Goal: Task Accomplishment & Management: Complete application form

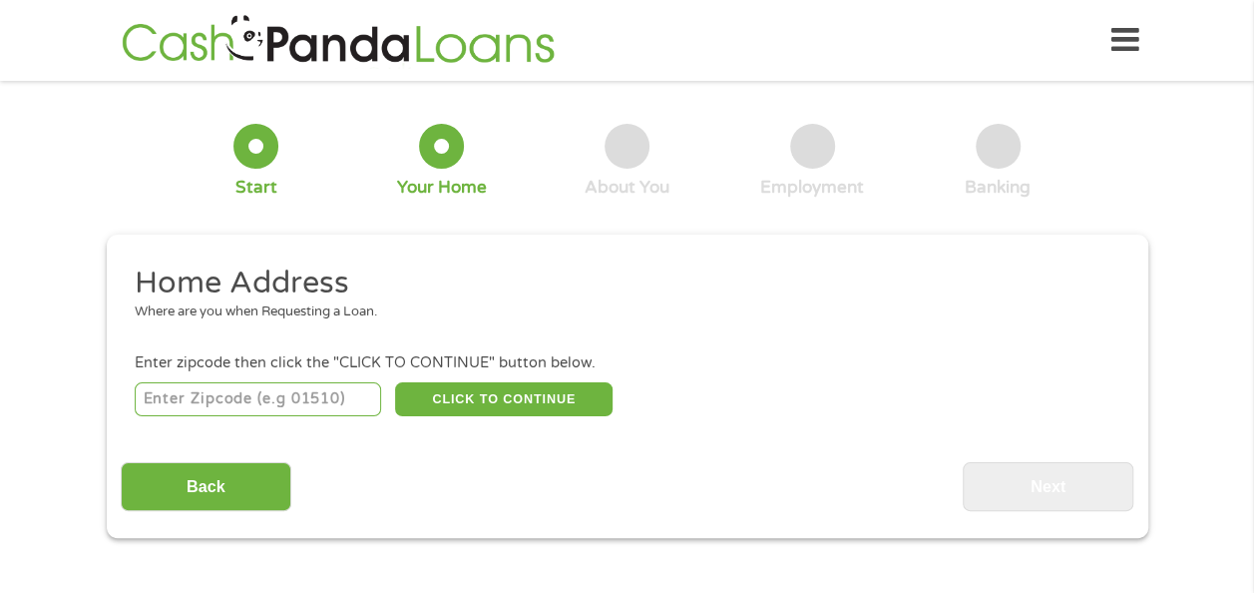
click at [290, 406] on input "number" at bounding box center [258, 399] width 246 height 34
type input "07066"
click at [516, 399] on button "CLICK TO CONTINUE" at bounding box center [503, 399] width 217 height 34
type input "07066"
type input "[PERSON_NAME]"
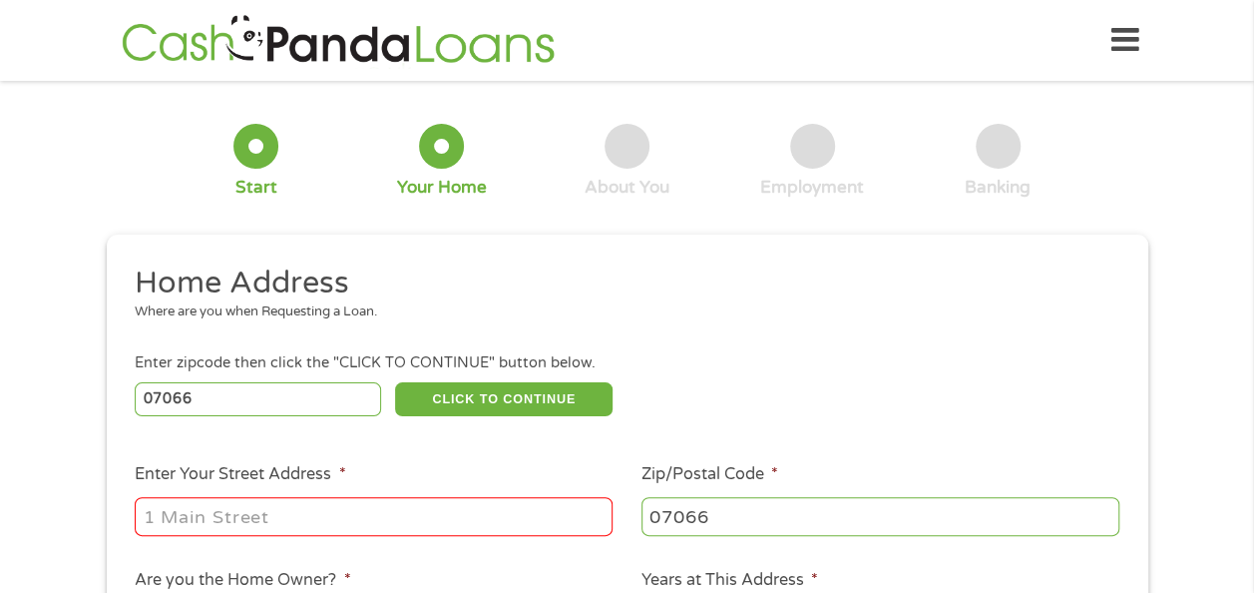
click at [239, 517] on input "Enter Your Street Address *" at bounding box center [374, 516] width 478 height 38
type input "[STREET_ADDRESS][PERSON_NAME]"
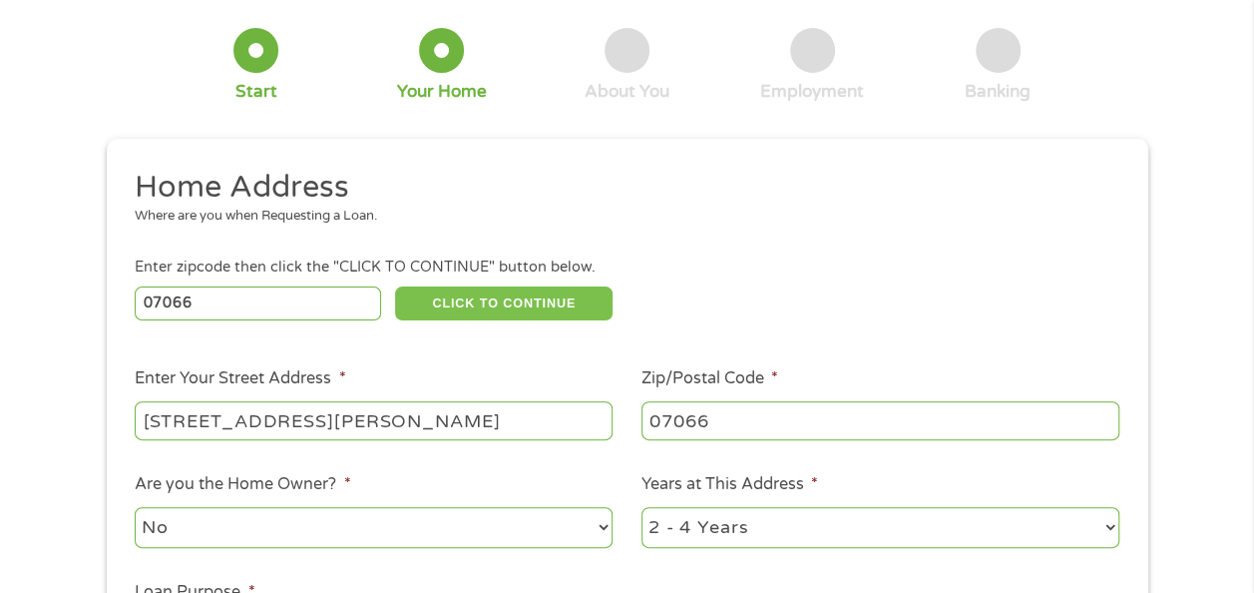
scroll to position [200, 0]
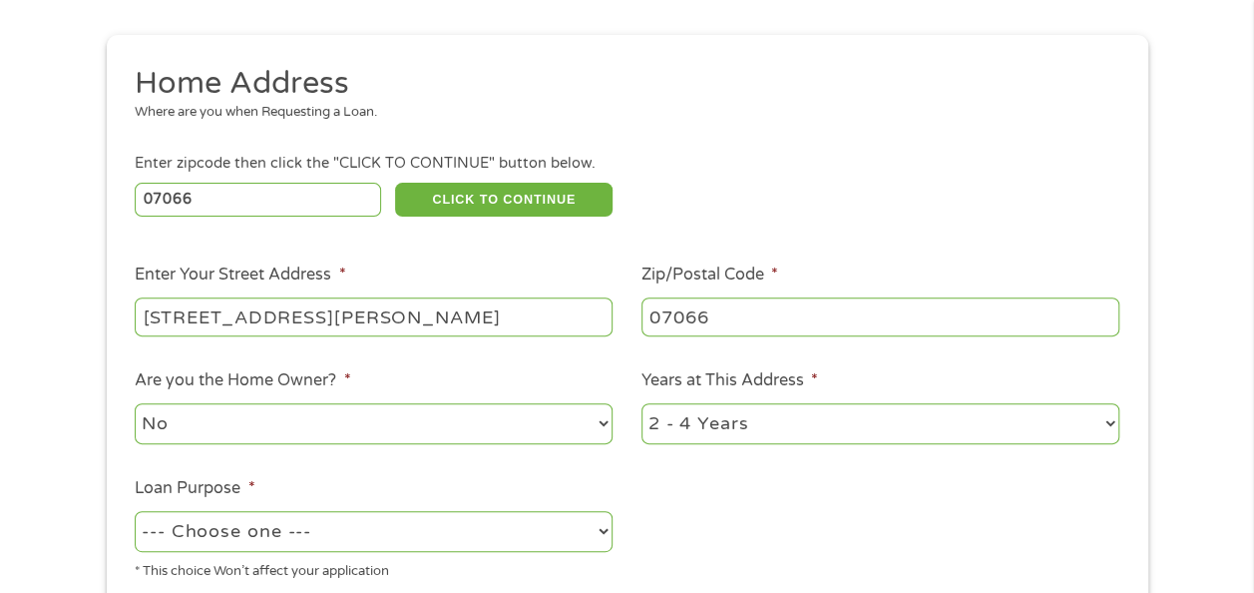
click at [378, 423] on select "No Yes" at bounding box center [374, 423] width 478 height 41
select select "yes"
click at [135, 404] on select "No Yes" at bounding box center [374, 423] width 478 height 41
click at [1016, 430] on select "1 Year or less 1 - 2 Years 2 - 4 Years Over 4 Years" at bounding box center [880, 423] width 478 height 41
select select "60months"
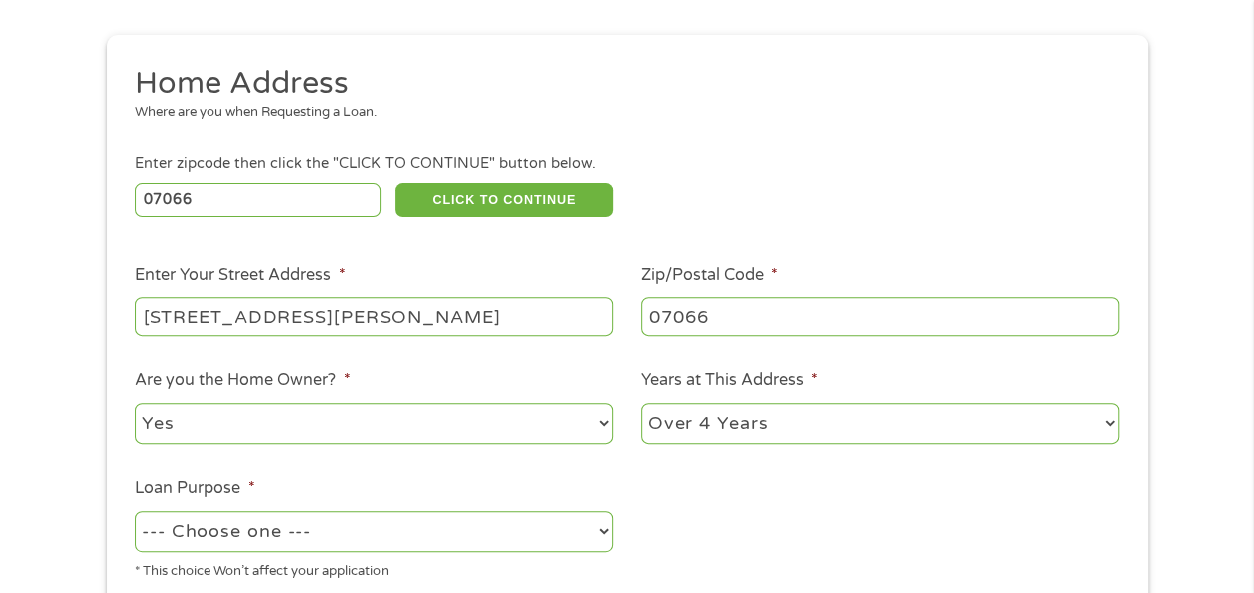
click at [641, 404] on select "1 Year or less 1 - 2 Years 2 - 4 Years Over 4 Years" at bounding box center [880, 423] width 478 height 41
click at [537, 539] on select "--- Choose one --- Pay Bills Debt Consolidation Home Improvement Major Purchase…" at bounding box center [374, 531] width 478 height 41
select select "majorpurchase"
click at [135, 512] on select "--- Choose one --- Pay Bills Debt Consolidation Home Improvement Major Purchase…" at bounding box center [374, 531] width 478 height 41
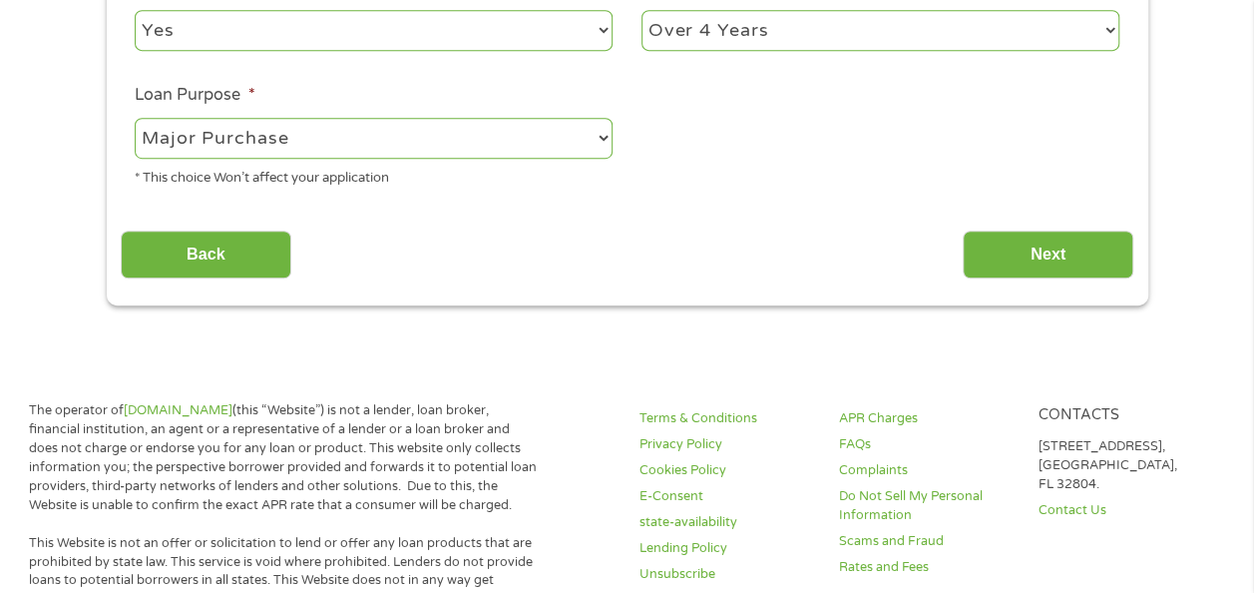
scroll to position [599, 0]
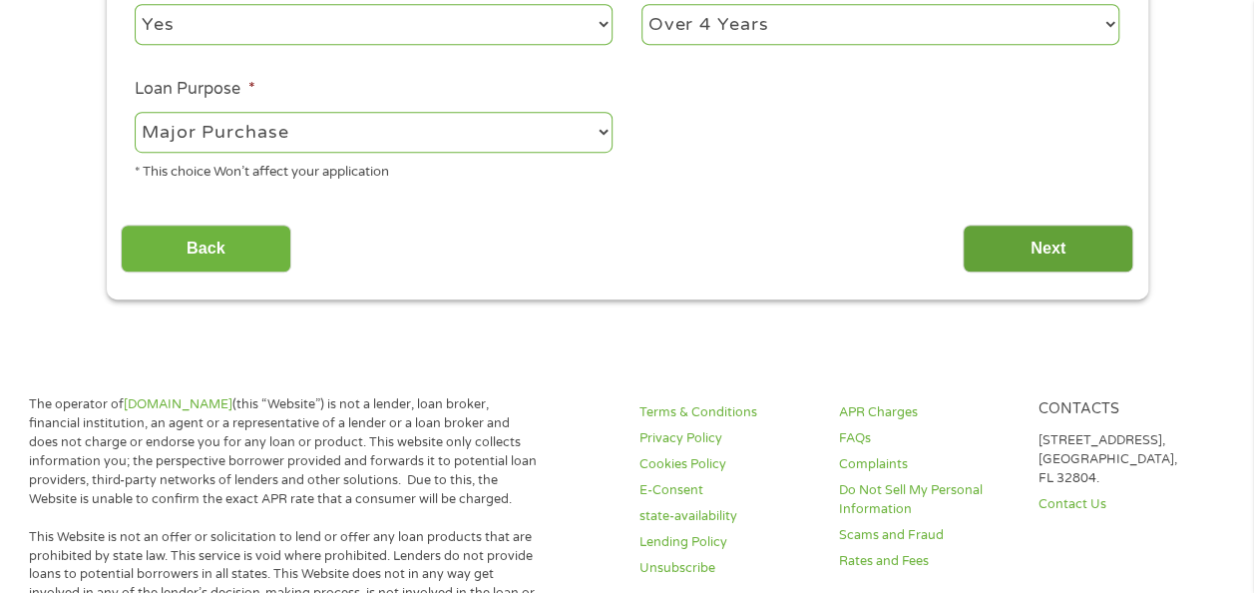
click at [1068, 248] on input "Next" at bounding box center [1048, 248] width 171 height 49
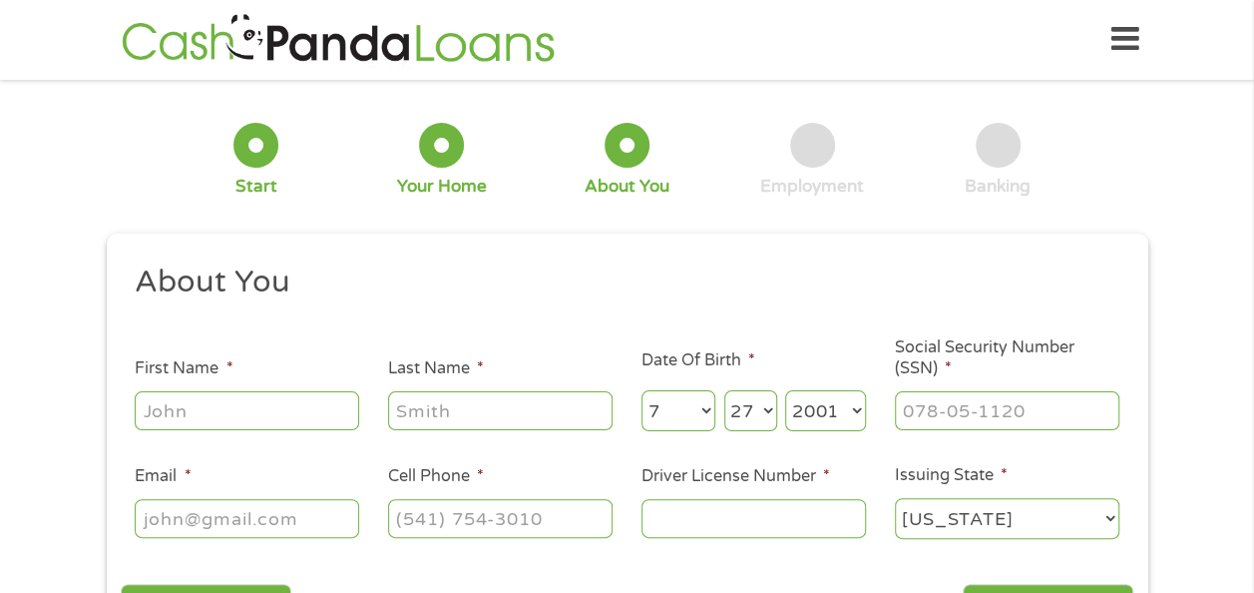
scroll to position [0, 0]
click at [311, 411] on input "First Name *" at bounding box center [247, 411] width 224 height 38
type input "Franklin"
type input "[PERSON_NAME]"
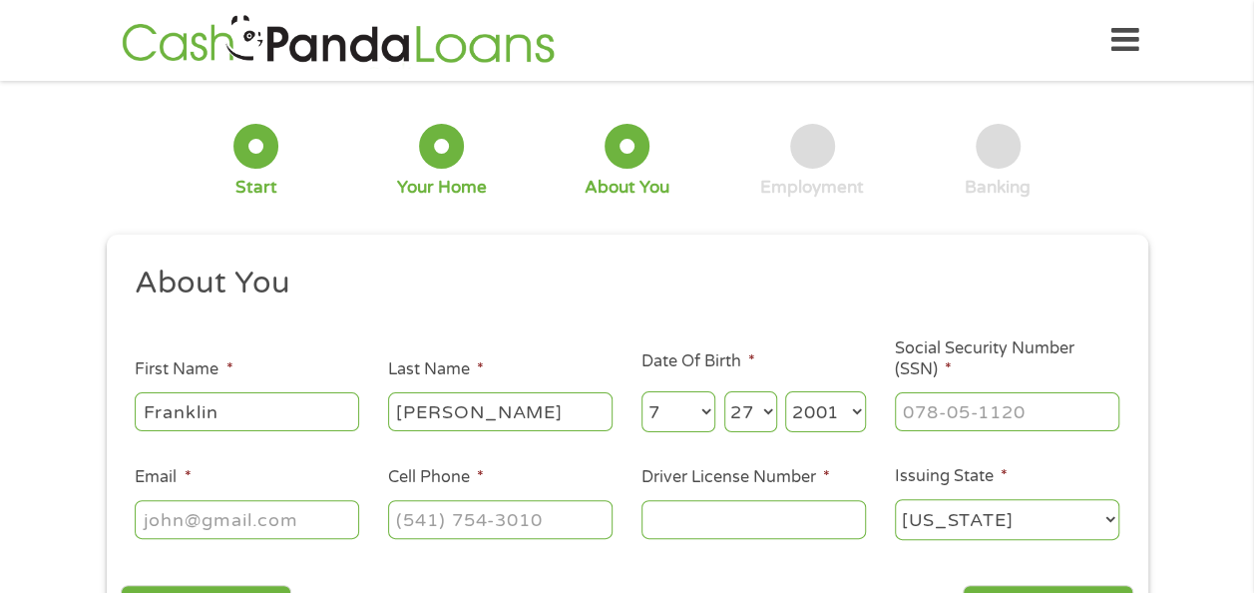
select select "2"
select select "24"
select select "1965"
type input "[EMAIL_ADDRESS][DOMAIN_NAME]"
type input "[PHONE_NUMBER]"
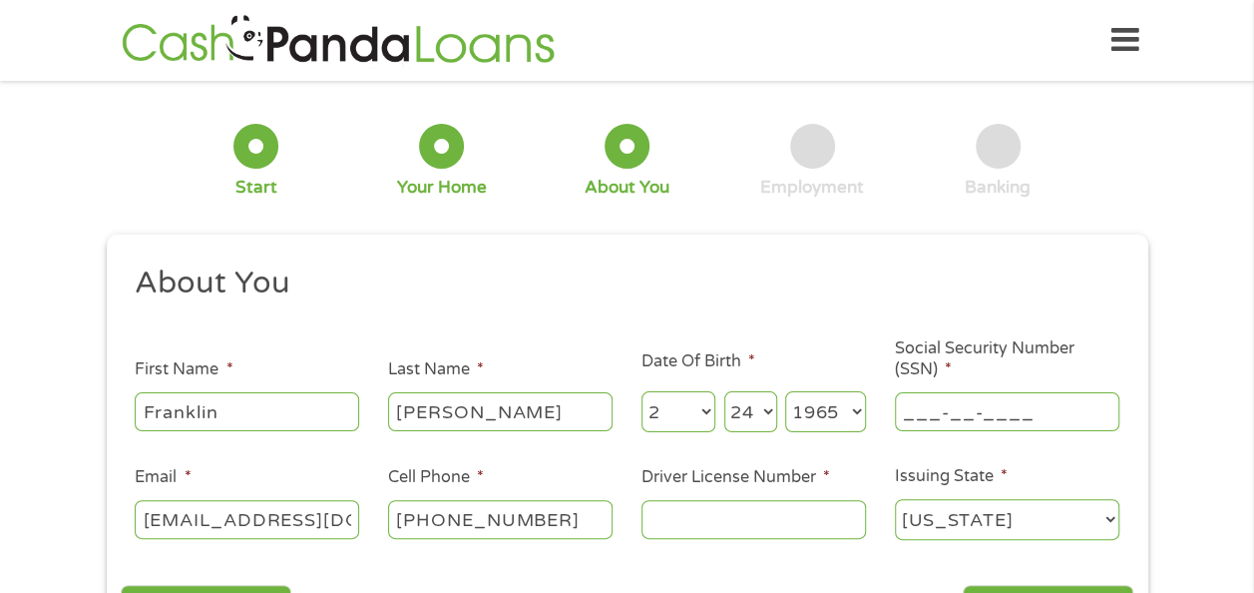
click at [960, 416] on input "___-__-____" at bounding box center [1007, 411] width 224 height 38
type input "135-72-3293"
click at [757, 518] on input "Driver License Number *" at bounding box center [753, 519] width 224 height 38
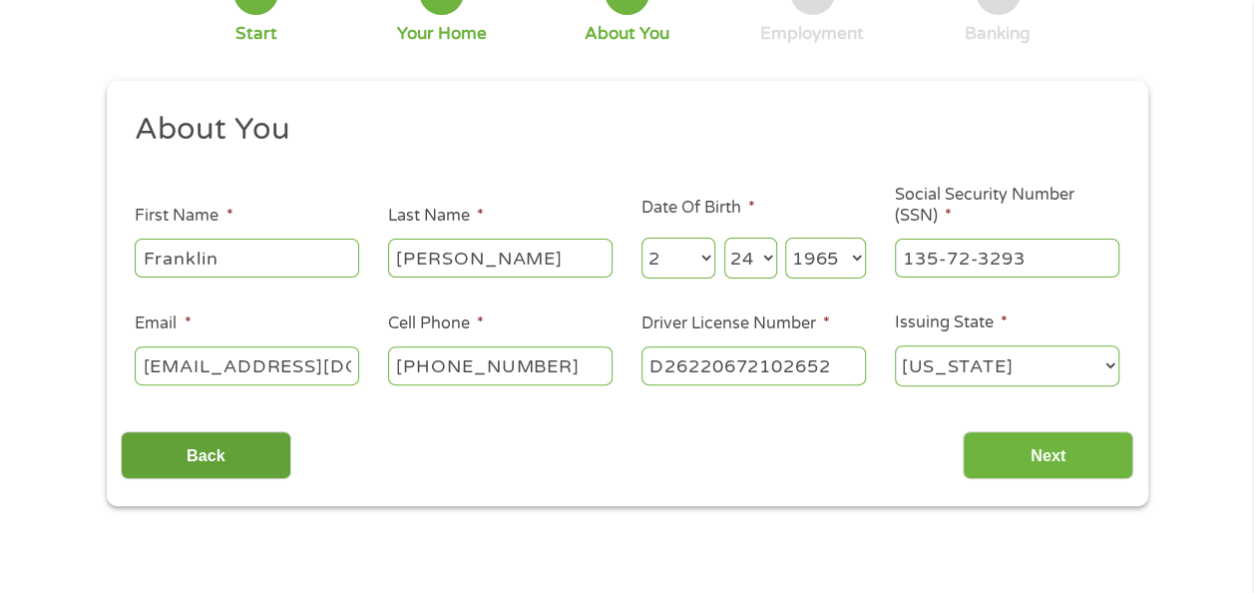
scroll to position [200, 0]
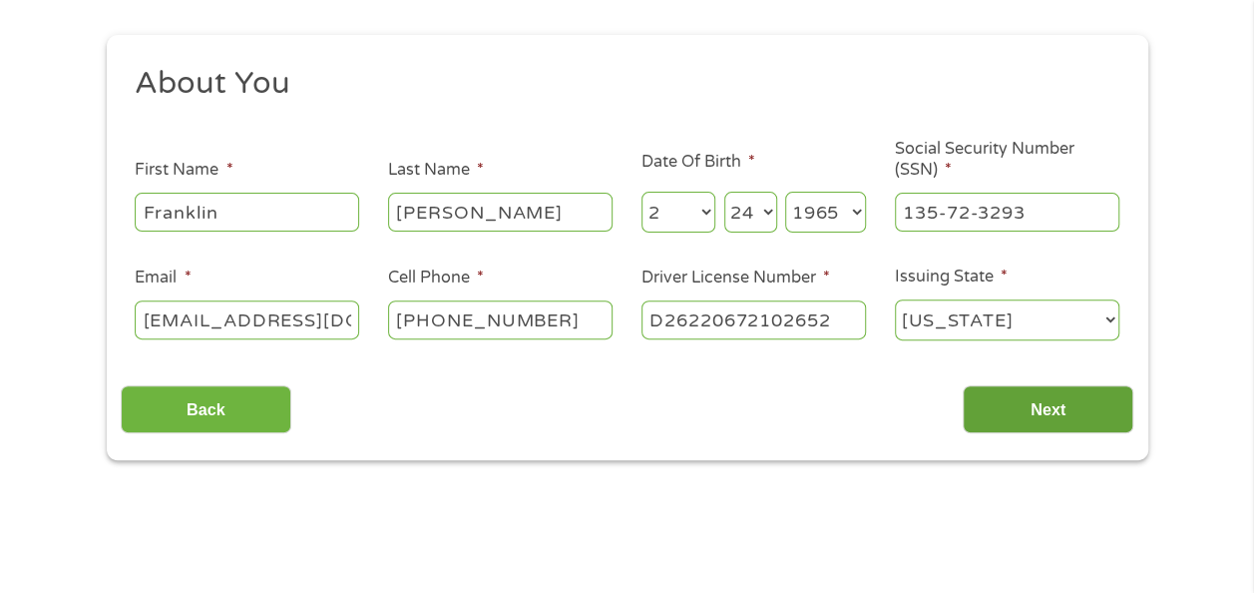
type input "D26220672102652"
click at [1066, 407] on input "Next" at bounding box center [1048, 409] width 171 height 49
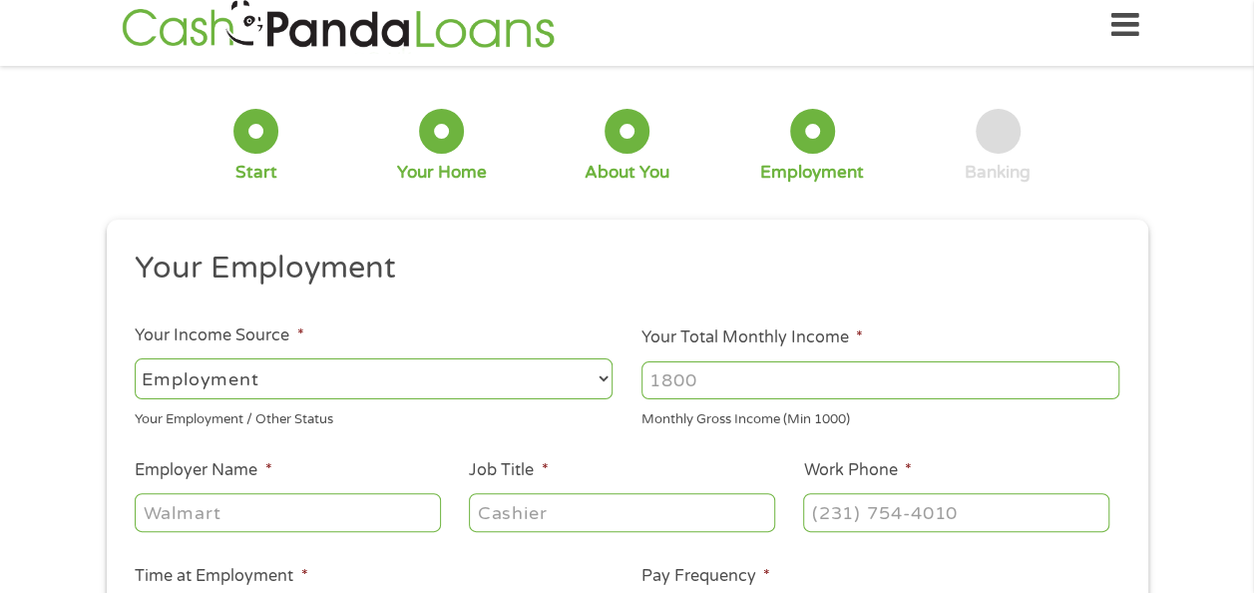
scroll to position [0, 0]
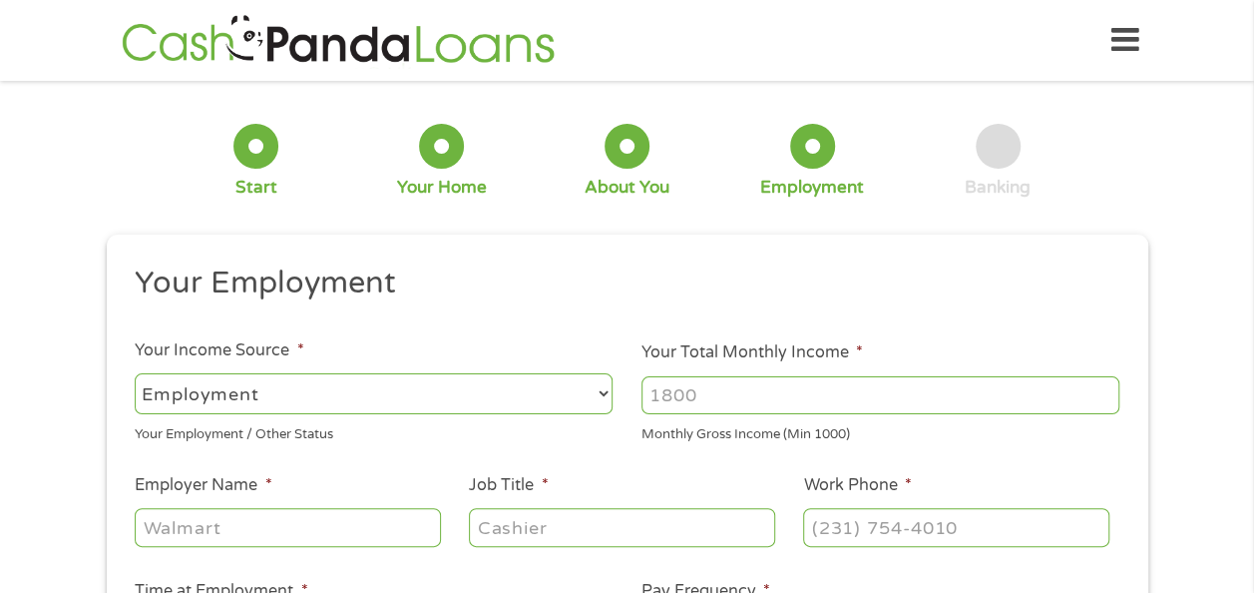
click at [708, 393] on input "Your Total Monthly Income *" at bounding box center [880, 395] width 478 height 38
type input "7800"
click at [312, 526] on input "Employer Name *" at bounding box center [287, 527] width 305 height 38
type input "Tandym Group"
click at [503, 517] on input "Job Title *" at bounding box center [621, 527] width 305 height 38
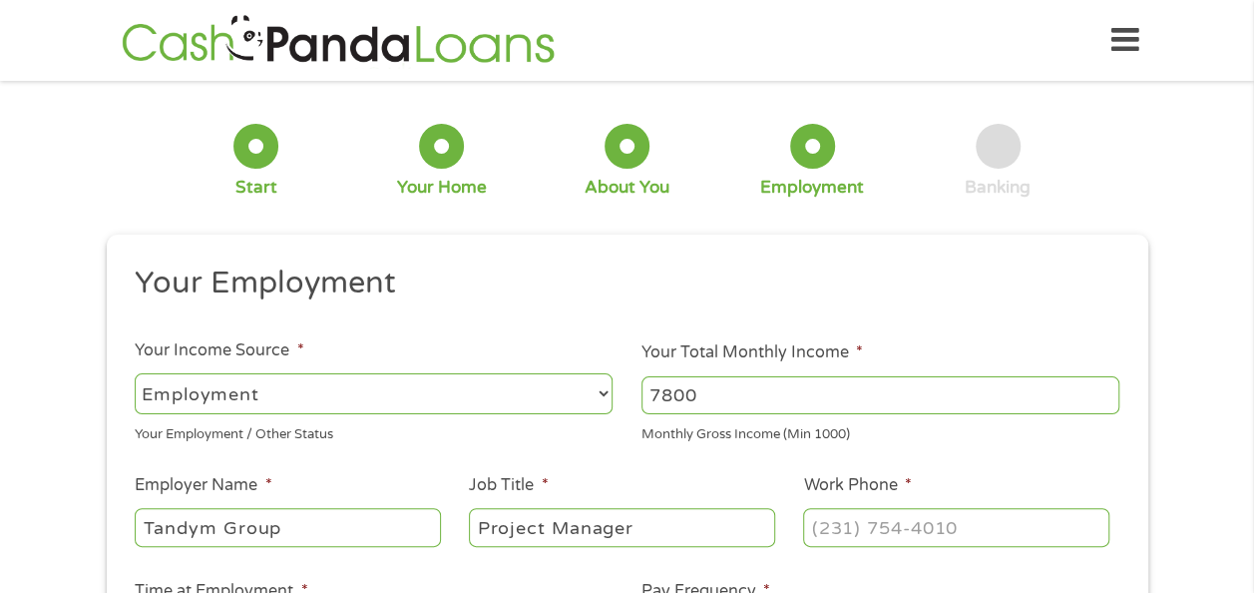
type input "Project Manager"
click at [855, 523] on input "(___) ___-____" at bounding box center [955, 527] width 305 height 38
type input "[PHONE_NUMBER]"
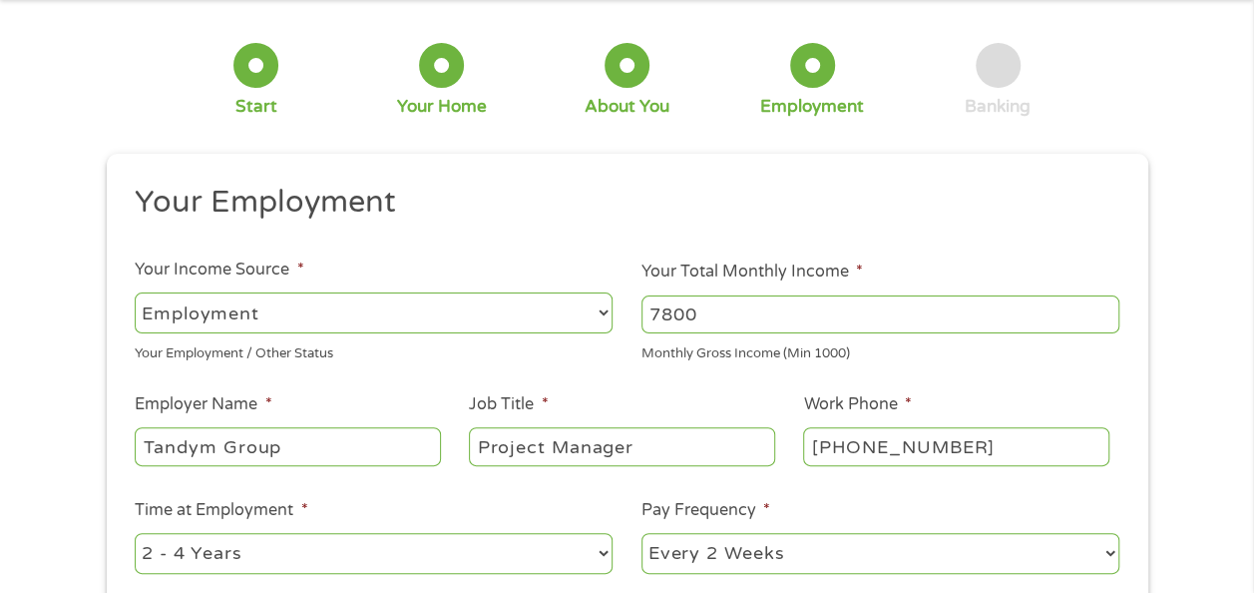
scroll to position [299, 0]
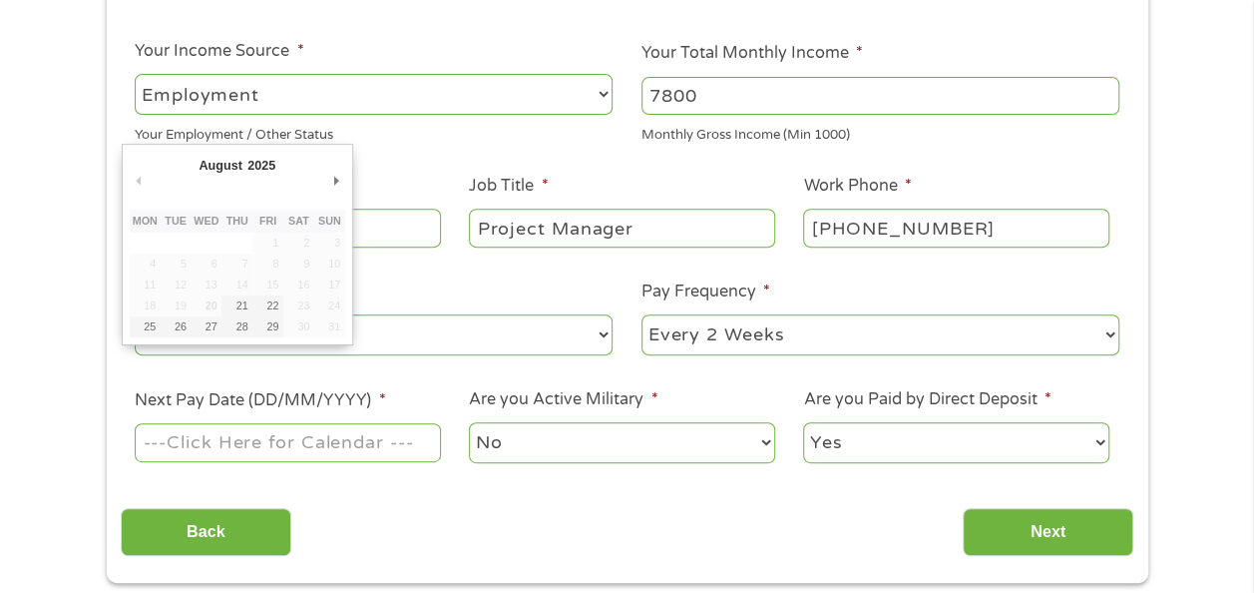
click at [403, 448] on input "Next Pay Date (DD/MM/YYYY) *" at bounding box center [287, 442] width 305 height 38
type input "[DATE]"
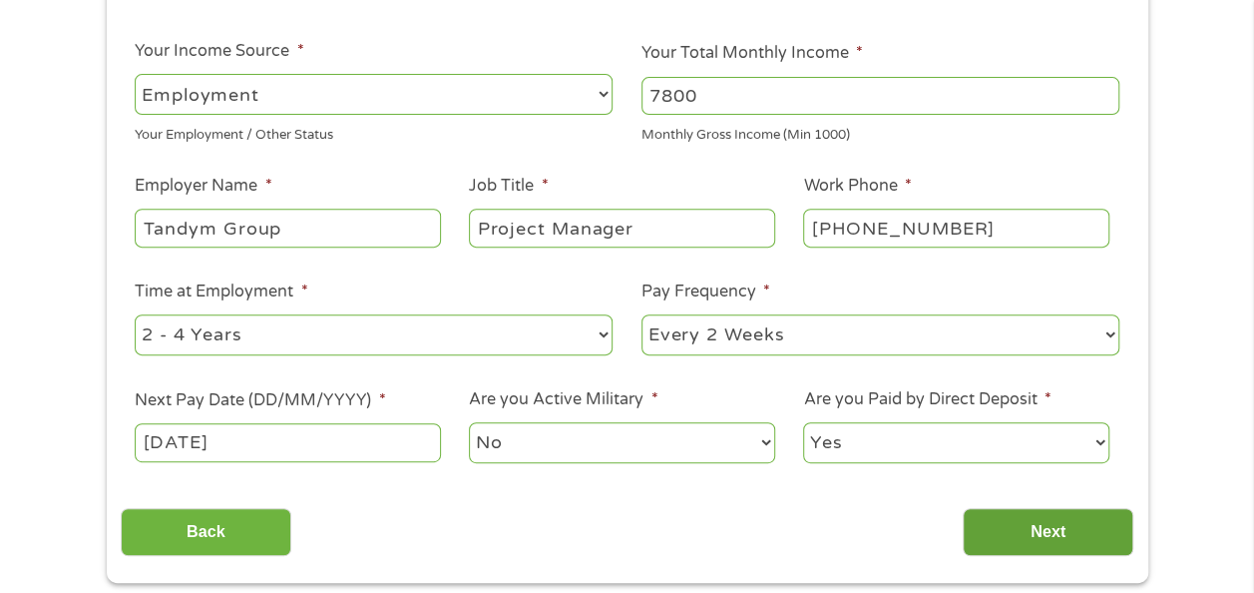
click at [1041, 532] on input "Next" at bounding box center [1048, 532] width 171 height 49
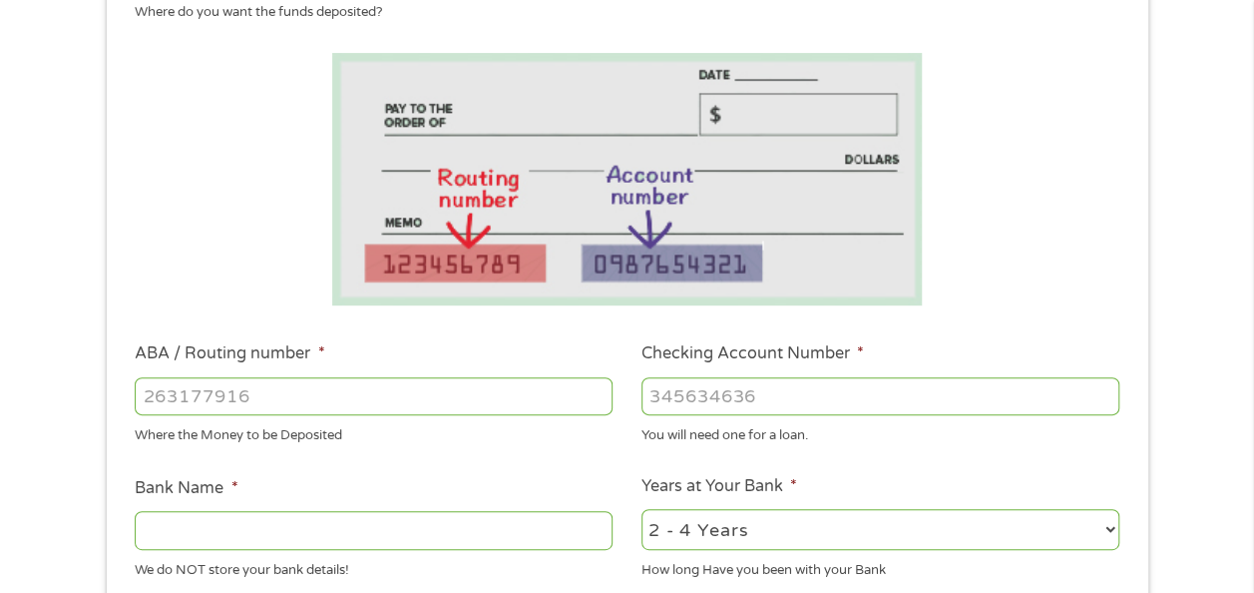
click at [275, 401] on input "ABA / Routing number *" at bounding box center [374, 396] width 478 height 38
type input "021271935"
click at [700, 380] on input "Checking Account Number *" at bounding box center [880, 396] width 478 height 38
type input "9000123870"
click at [557, 539] on input "Bank Name *" at bounding box center [374, 530] width 478 height 38
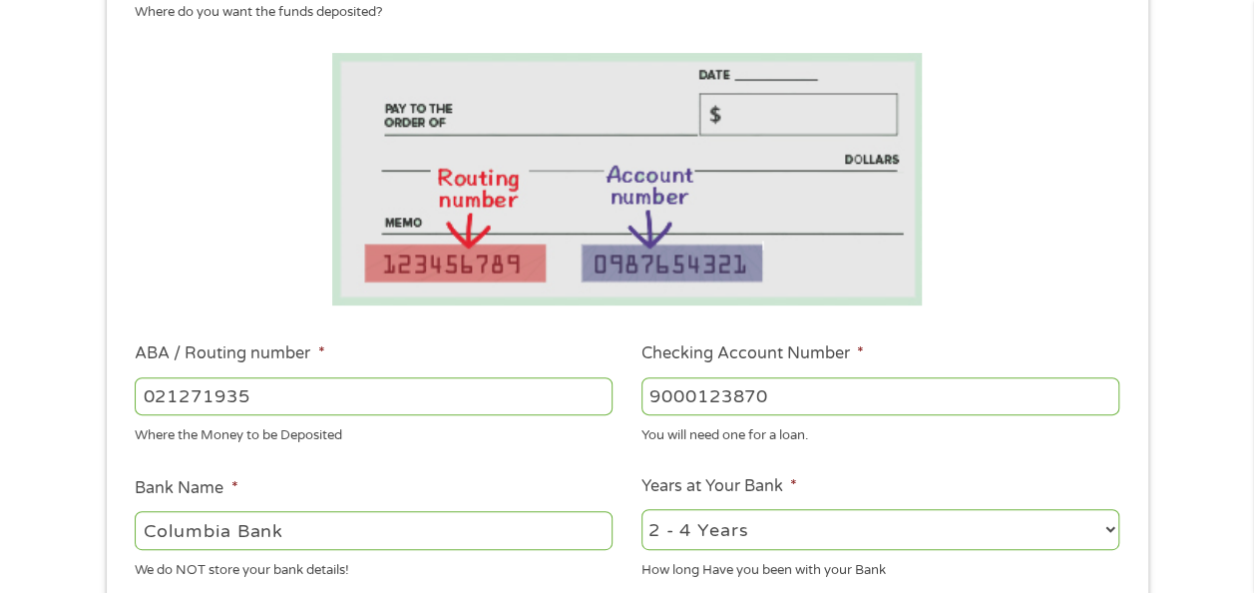
type input "Columbia Bank"
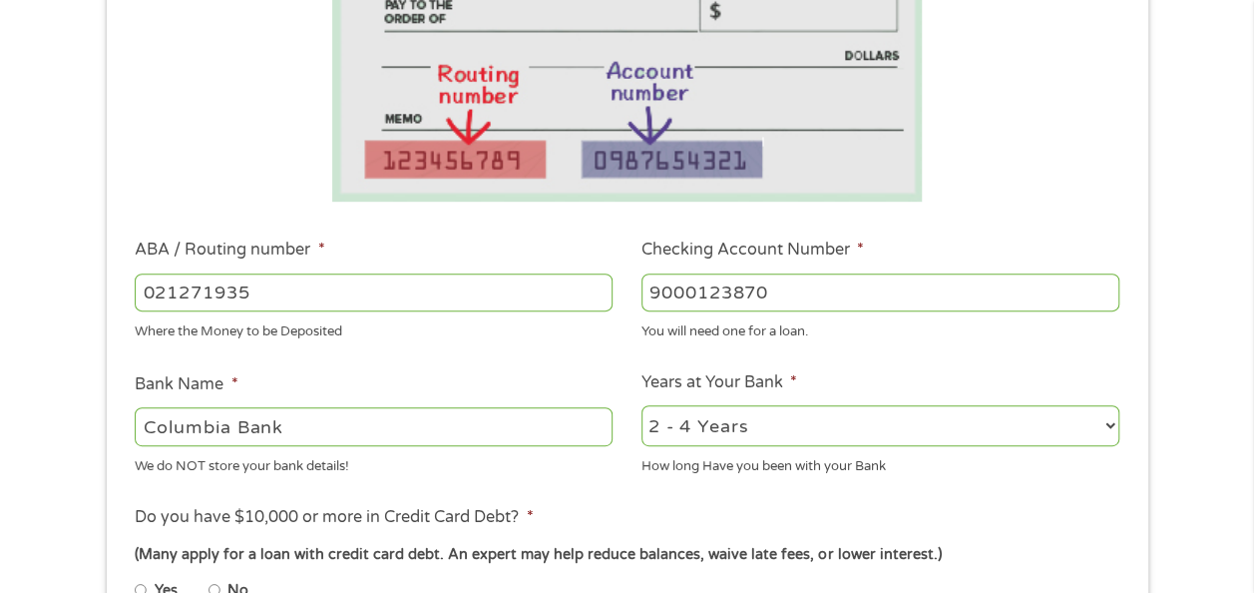
scroll to position [499, 0]
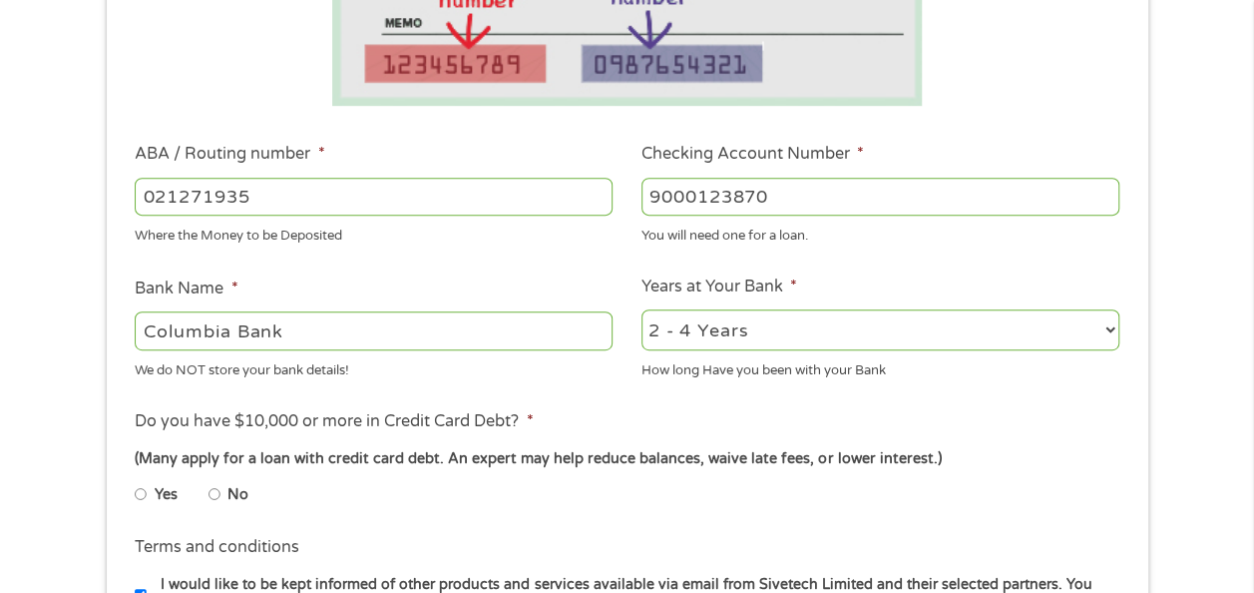
click at [1102, 328] on select "2 - 4 Years 6 - 12 Months 1 - 2 Years Over 4 Years" at bounding box center [880, 329] width 478 height 41
select select "60months"
click at [641, 310] on select "2 - 4 Years 6 - 12 Months 1 - 2 Years Over 4 Years" at bounding box center [880, 329] width 478 height 41
click at [209, 491] on input "No" at bounding box center [214, 494] width 12 height 32
radio input "true"
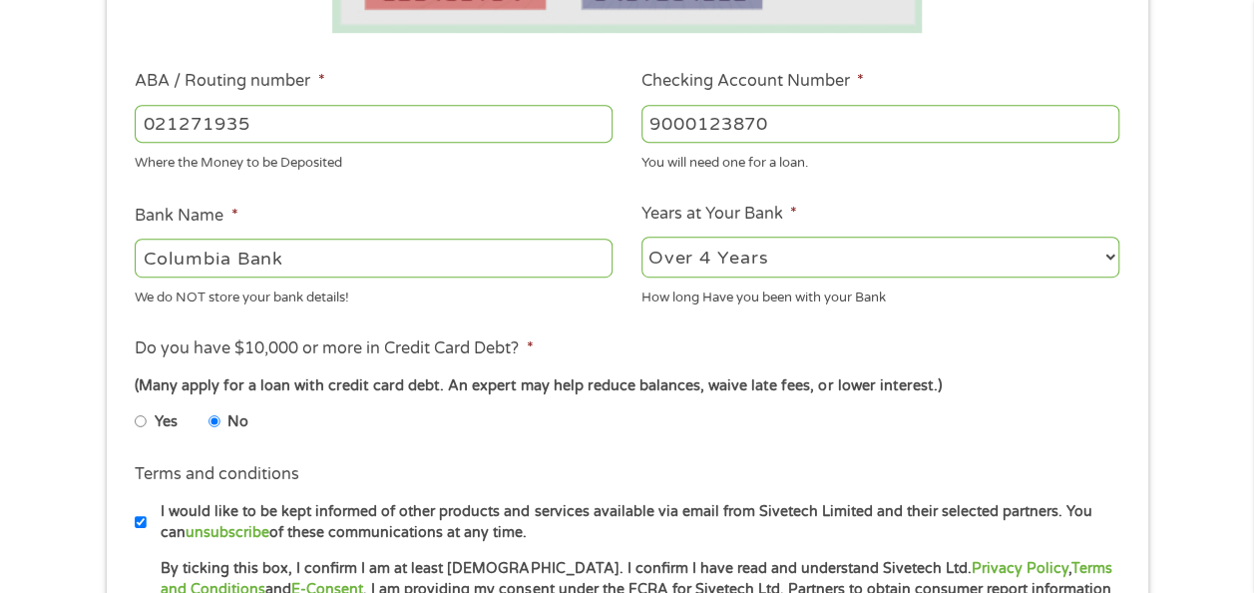
scroll to position [698, 0]
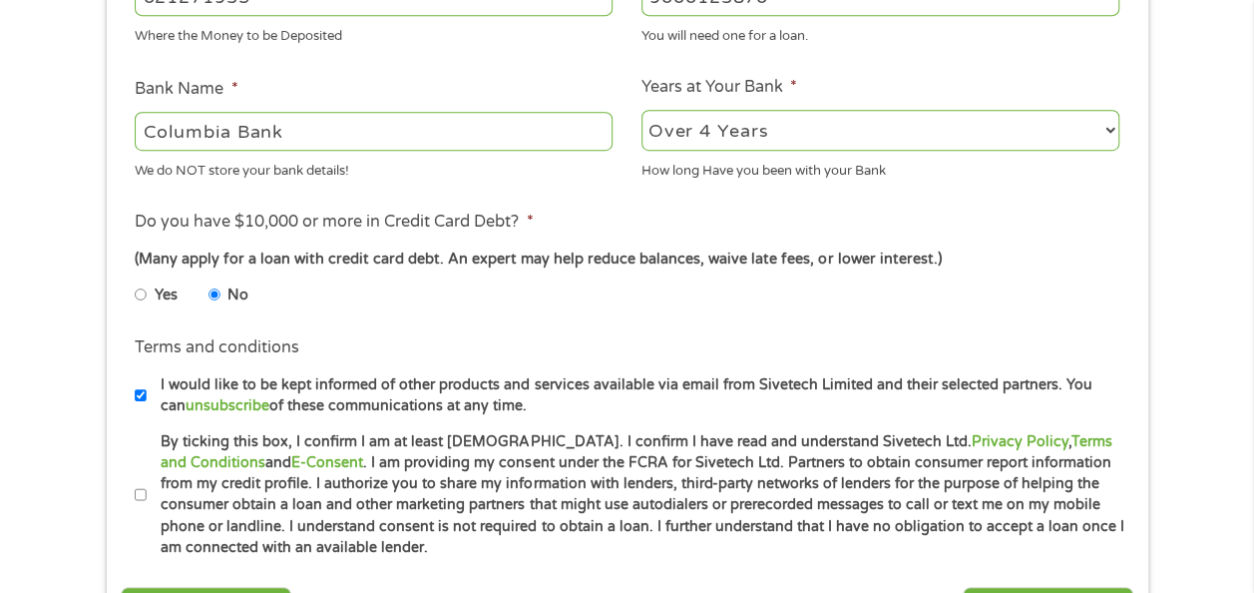
click at [144, 493] on input "By ticking this box, I confirm I am at least [DEMOGRAPHIC_DATA]. I confirm I ha…" at bounding box center [141, 495] width 12 height 32
checkbox input "true"
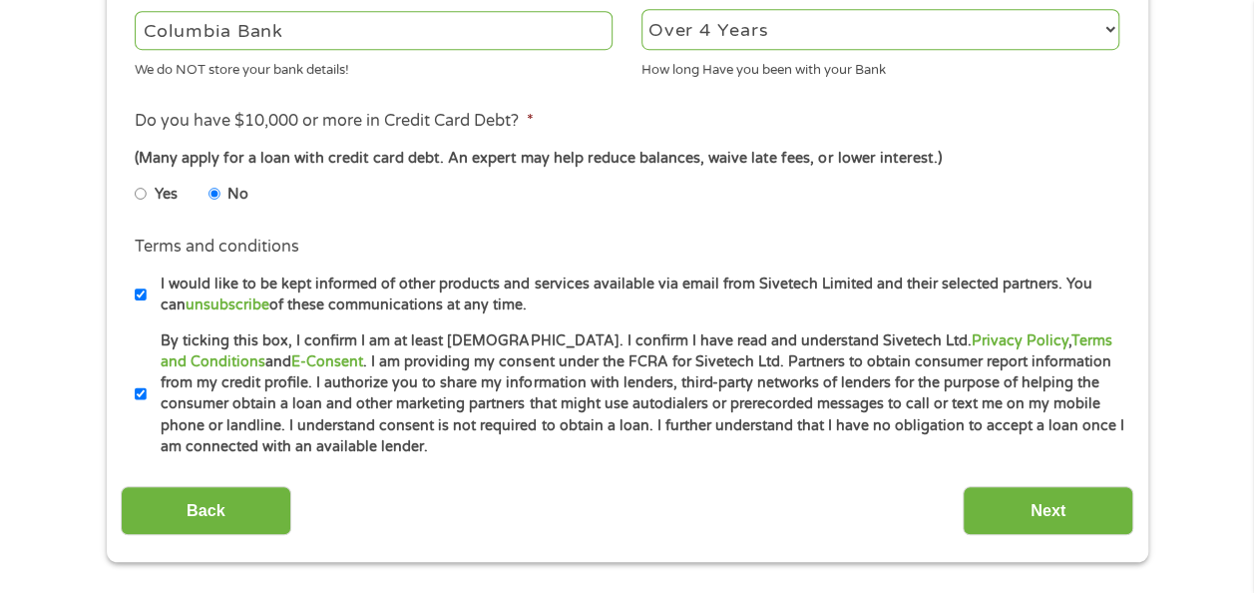
scroll to position [898, 0]
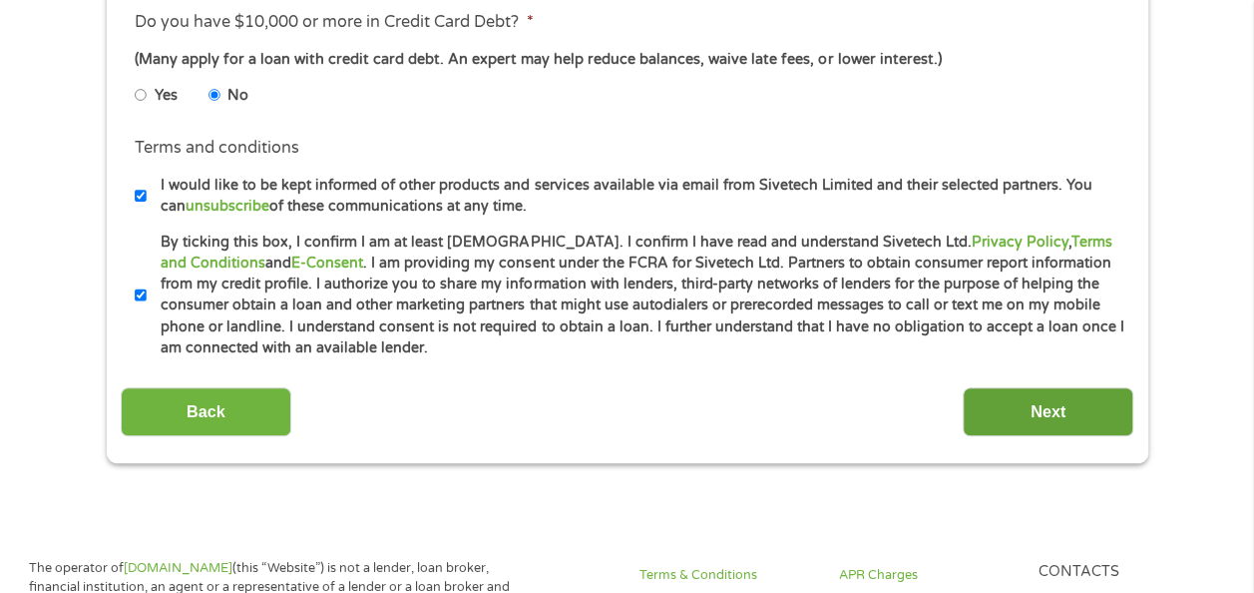
click at [1044, 395] on input "Next" at bounding box center [1048, 411] width 171 height 49
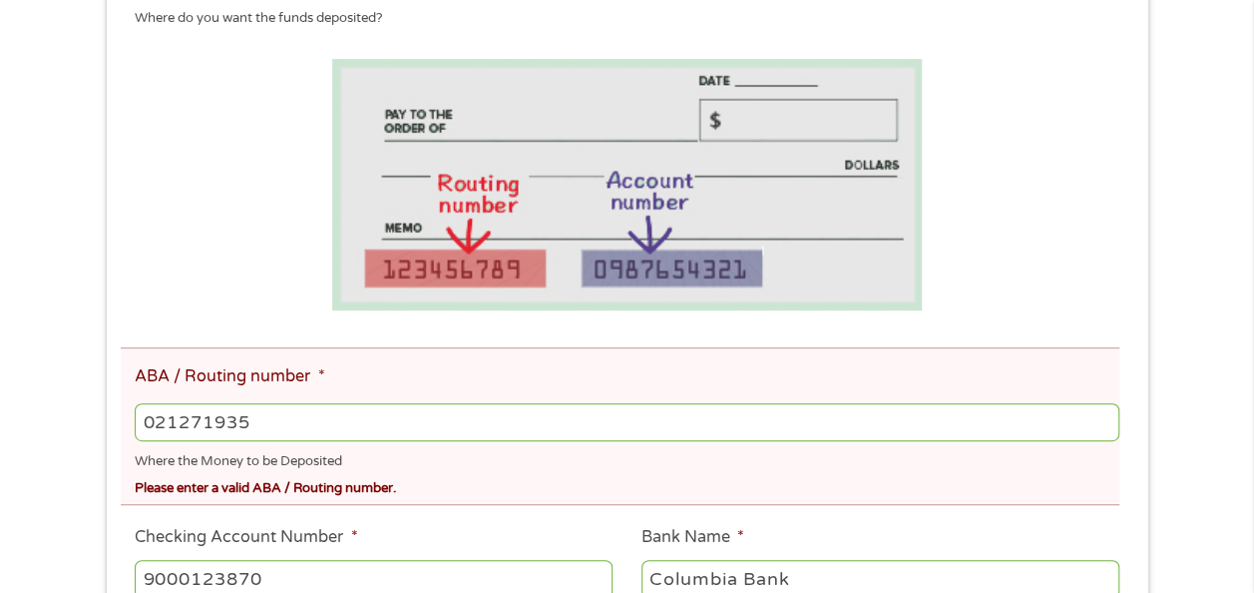
scroll to position [399, 0]
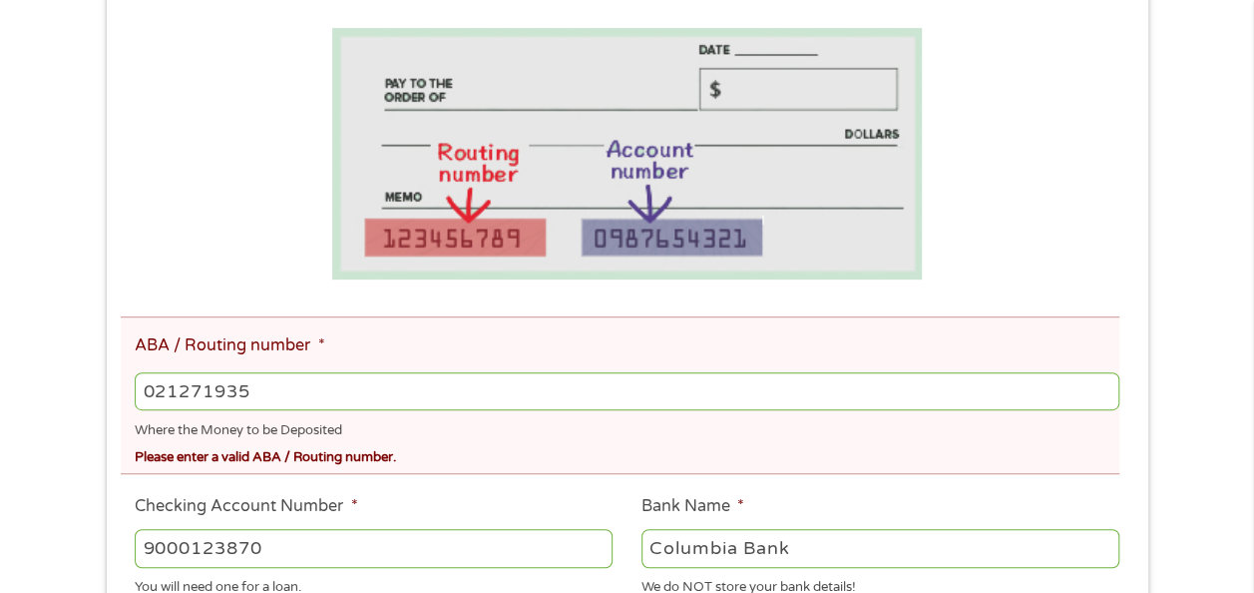
drag, startPoint x: 209, startPoint y: 390, endPoint x: 264, endPoint y: 389, distance: 54.9
click at [264, 389] on input "021271935" at bounding box center [627, 391] width 984 height 38
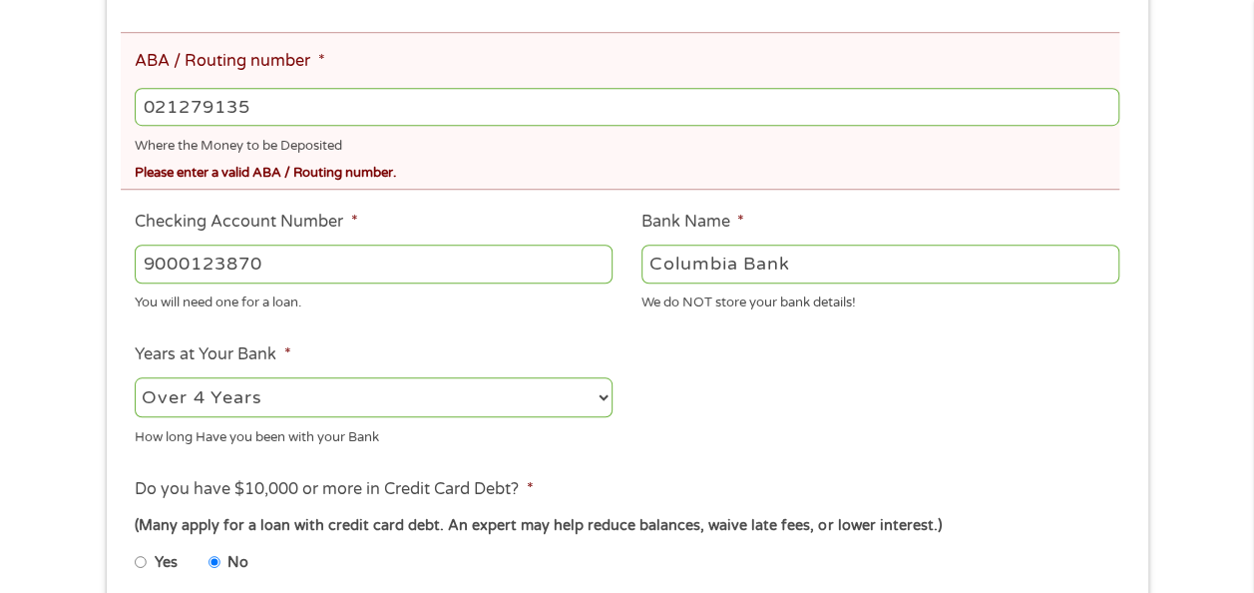
scroll to position [998, 0]
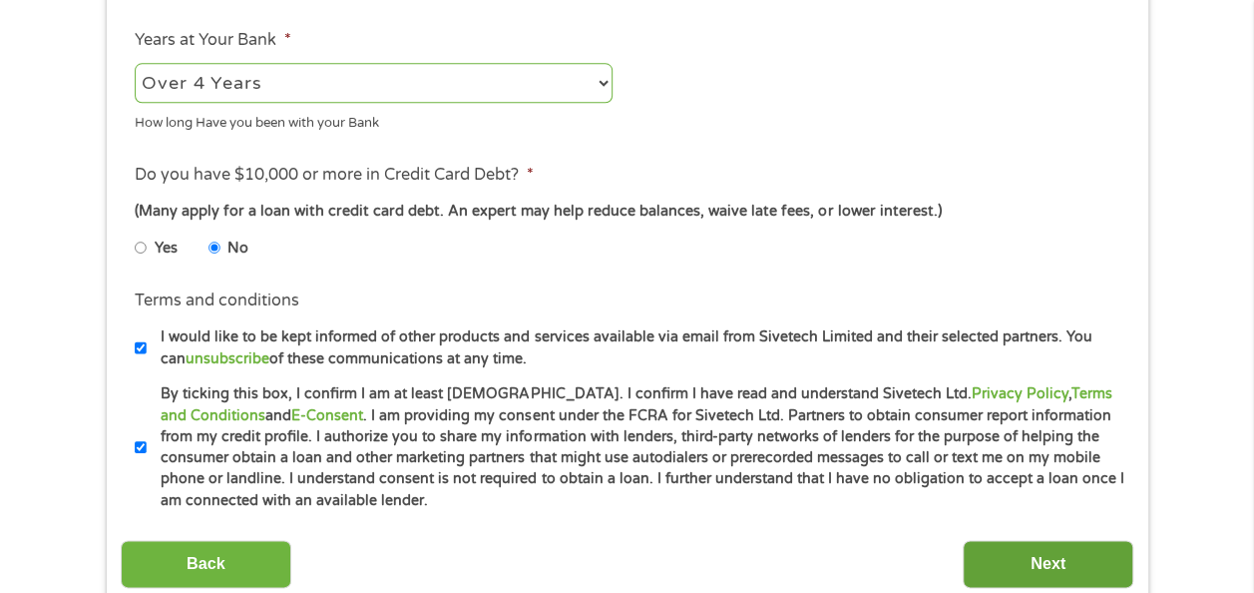
type input "021279135"
click at [1040, 568] on input "Next" at bounding box center [1048, 564] width 171 height 49
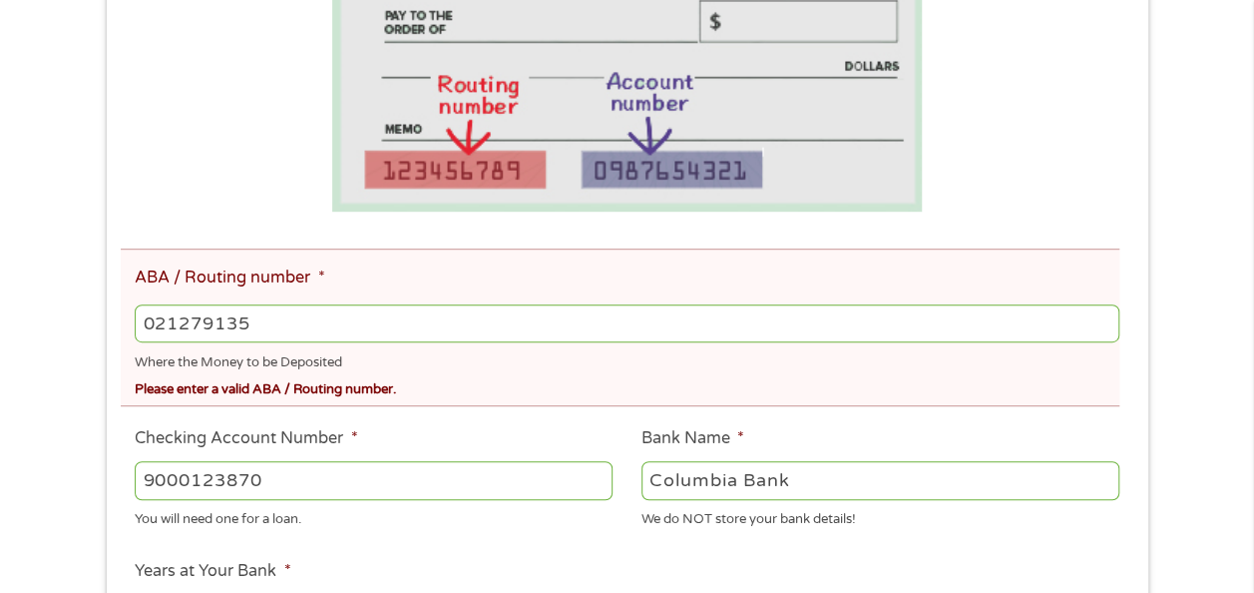
scroll to position [499, 0]
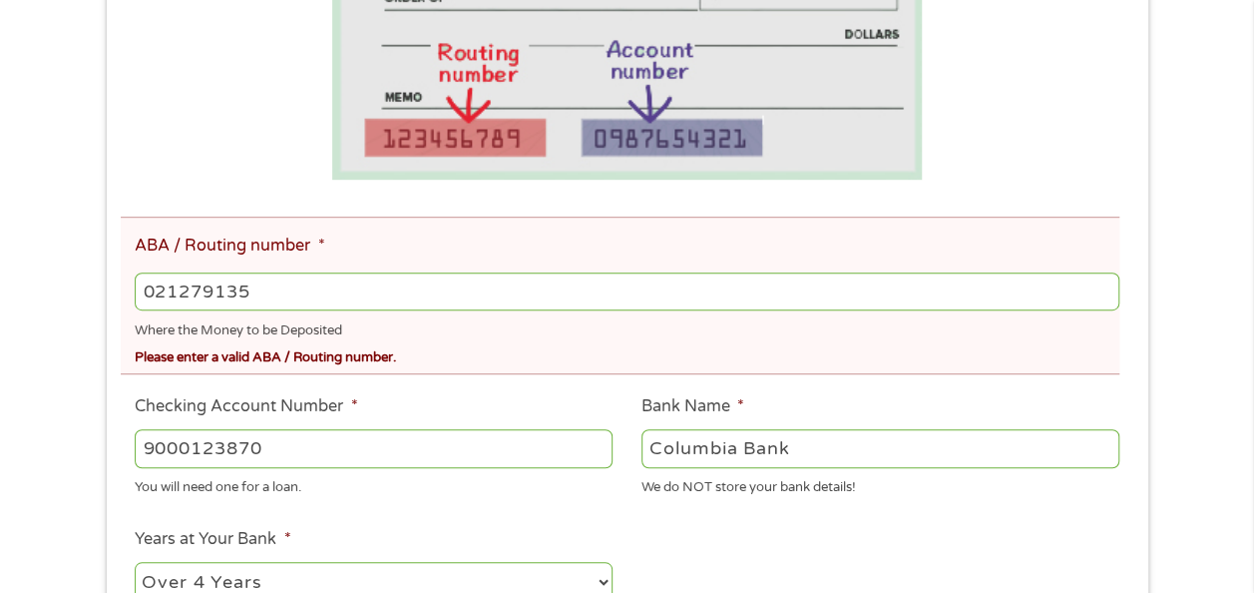
drag, startPoint x: 265, startPoint y: 290, endPoint x: 52, endPoint y: 294, distance: 213.5
click at [52, 294] on div "There was a problem with your submission. Please review the fields below. 1 Sta…" at bounding box center [627, 354] width 1254 height 1517
type input "221271935"
type input "COLUMBIA BANK"
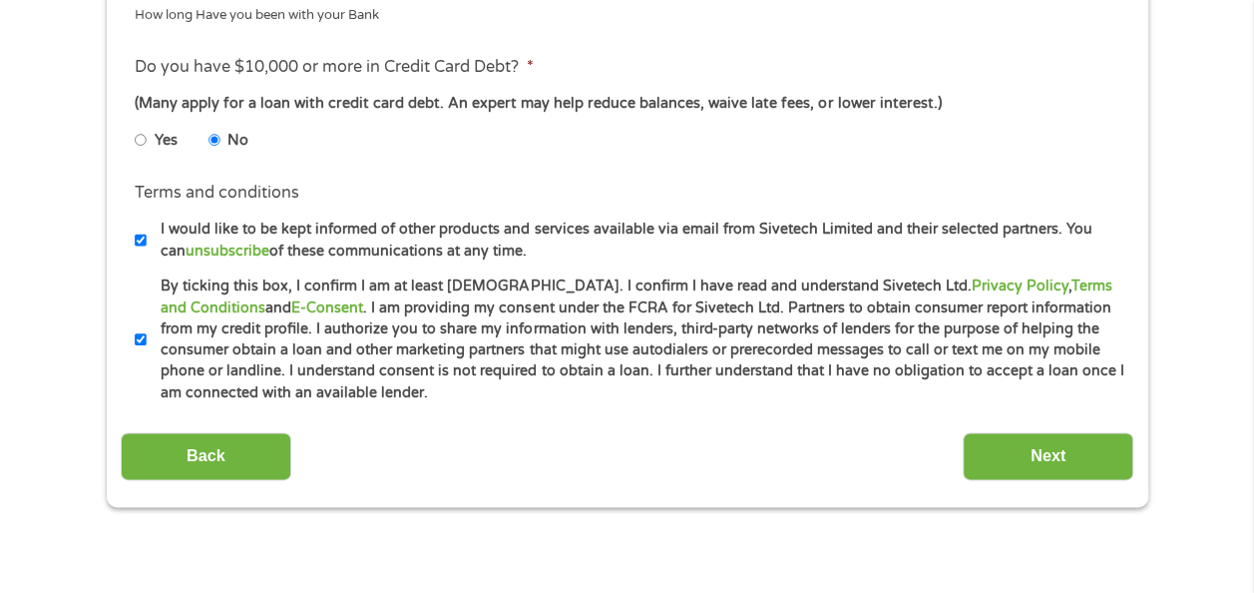
scroll to position [1297, 0]
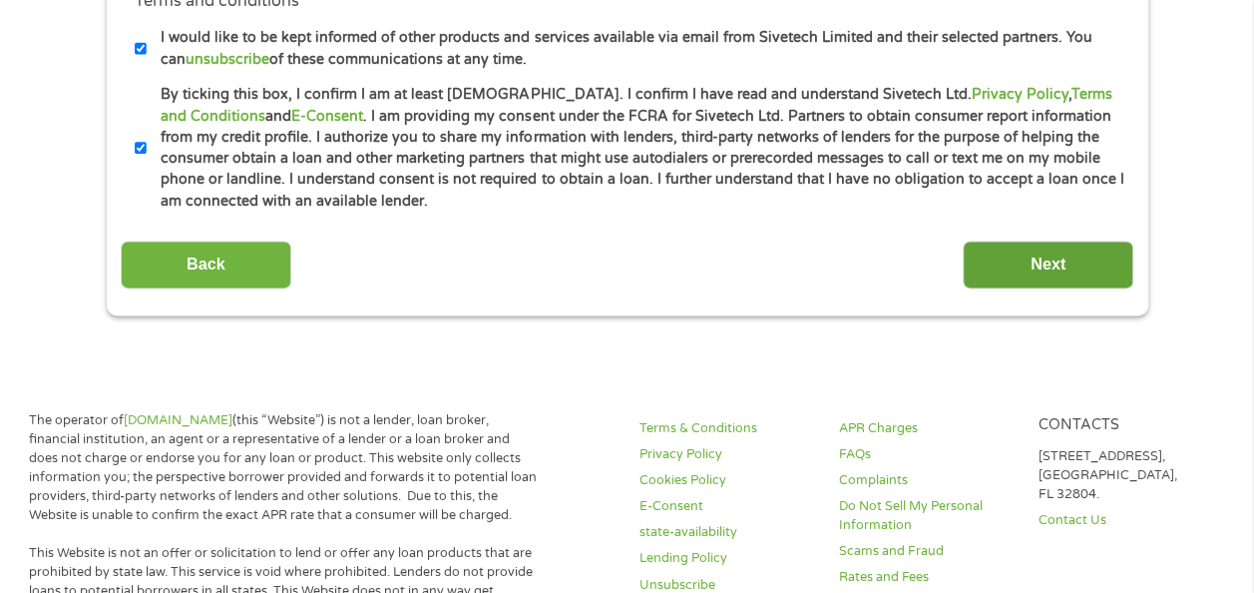
type input "221271935"
click at [1033, 272] on input "Next" at bounding box center [1048, 264] width 171 height 49
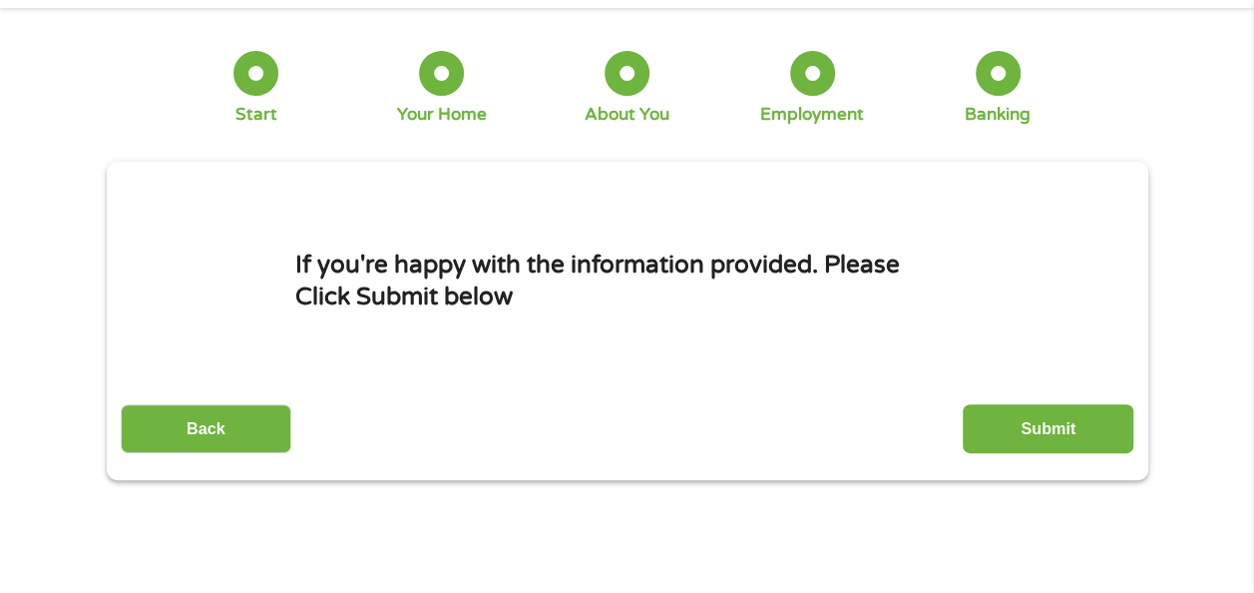
scroll to position [0, 0]
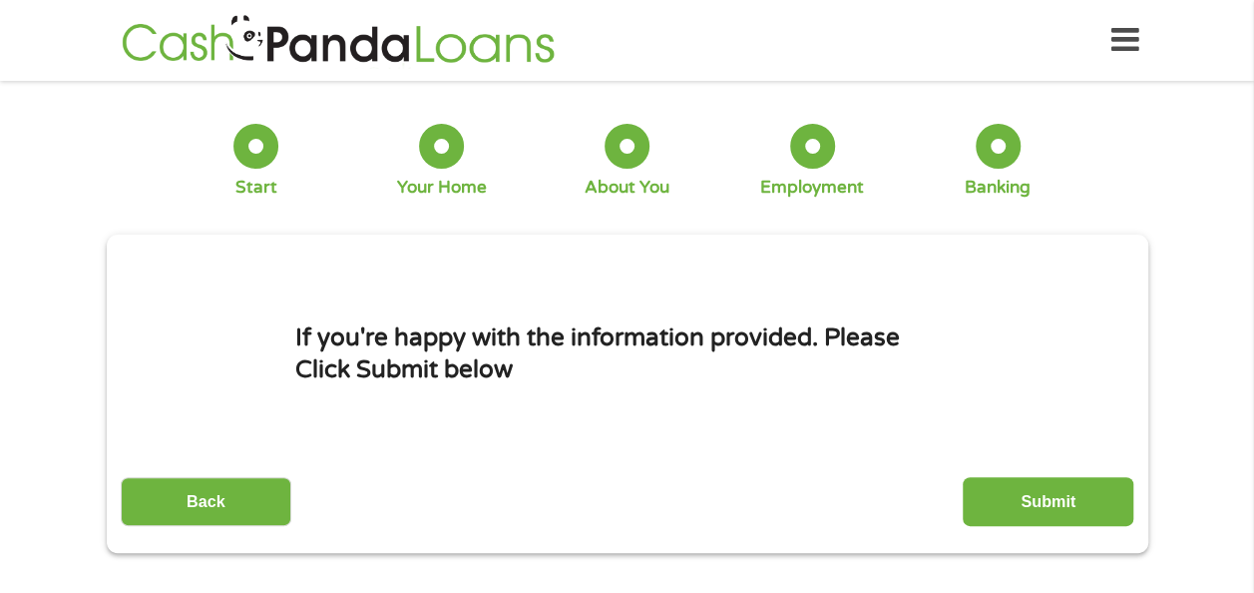
click at [1061, 505] on input "Submit" at bounding box center [1048, 501] width 171 height 49
